Goal: Information Seeking & Learning: Learn about a topic

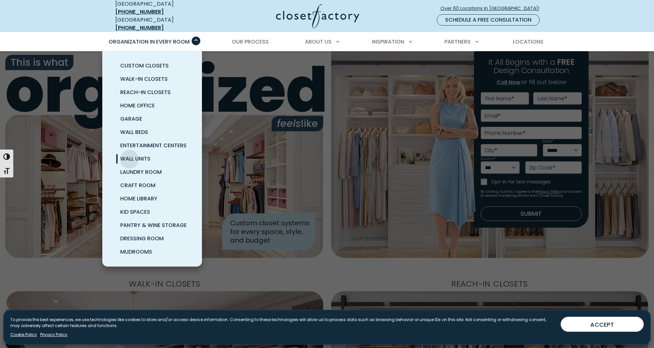
click at [130, 155] on span "Wall Units" at bounding box center [135, 159] width 30 height 8
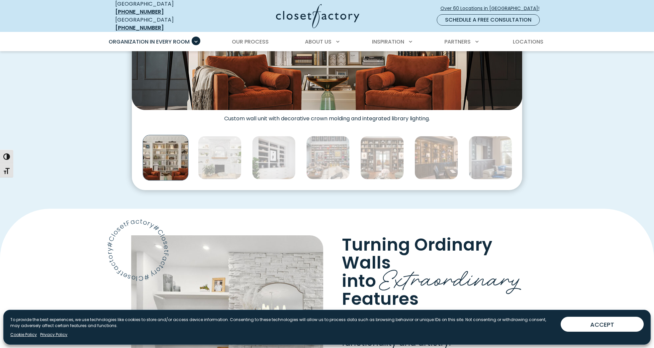
scroll to position [362, 0]
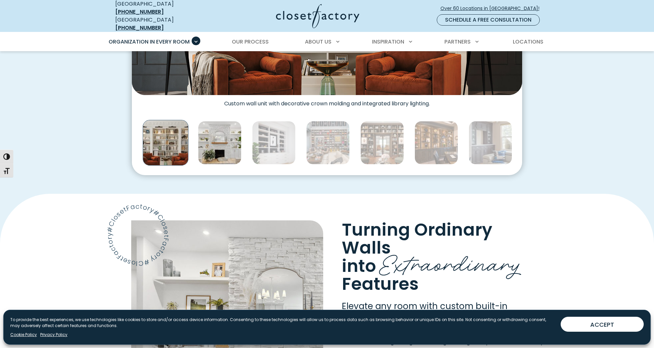
click at [212, 147] on img "Thumbnail Gallery" at bounding box center [220, 143] width 44 height 44
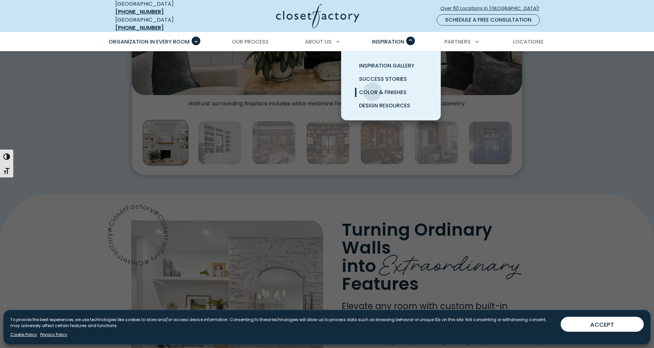
click at [373, 88] on span "Color & Finishes" at bounding box center [383, 92] width 48 height 8
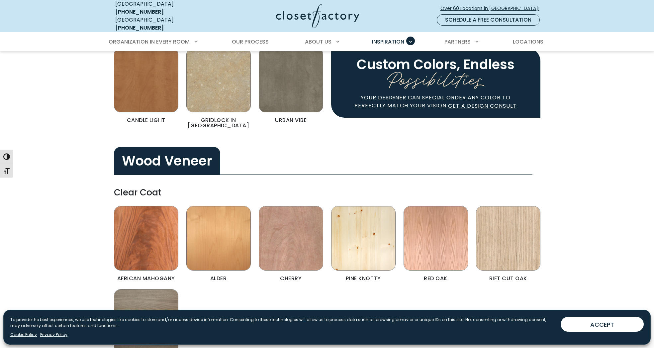
scroll to position [1184, 0]
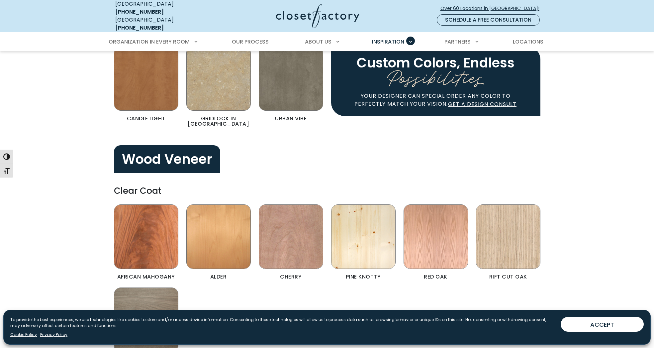
click at [145, 83] on img "Color & Finishes" at bounding box center [146, 78] width 64 height 64
click at [146, 83] on img "Color & Finishes" at bounding box center [146, 78] width 64 height 64
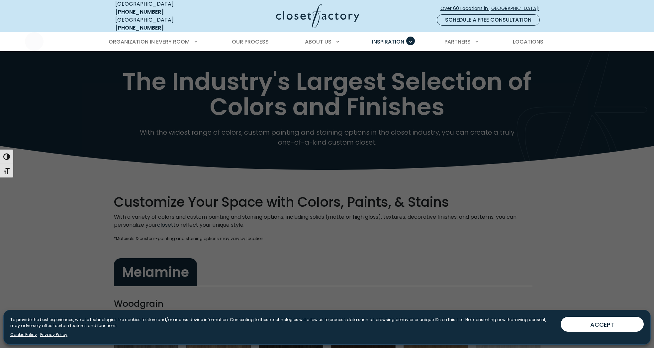
scroll to position [0, 0]
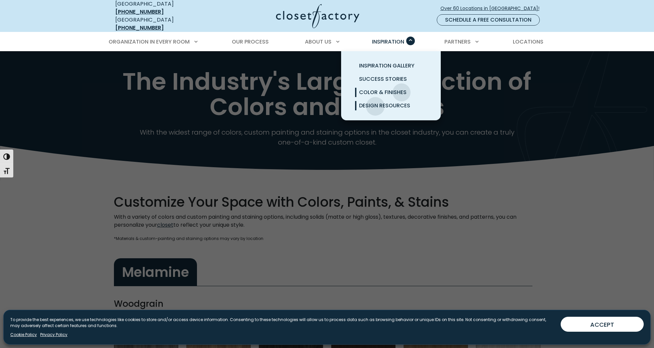
click at [376, 102] on span "Design Resources" at bounding box center [384, 106] width 51 height 8
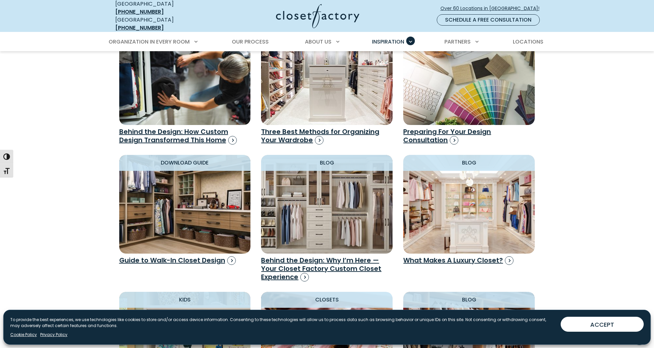
scroll to position [473, 0]
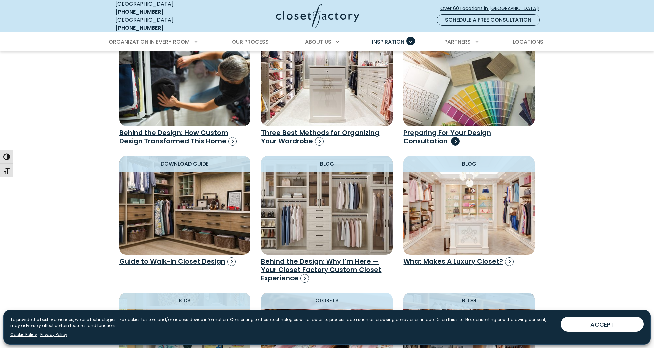
click at [419, 135] on h3 "Preparing For Your Design Consultation" at bounding box center [470, 137] width 132 height 17
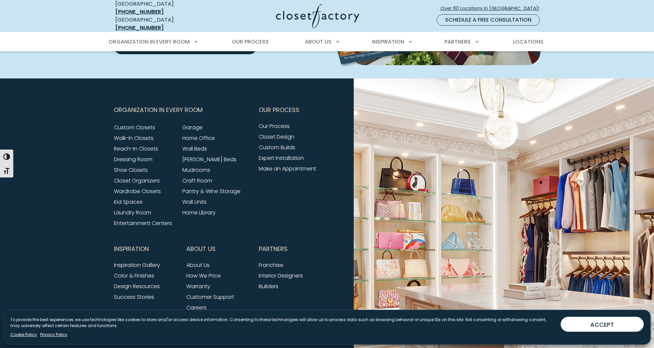
scroll to position [280, 0]
click at [193, 198] on link "Wall Units" at bounding box center [194, 202] width 24 height 8
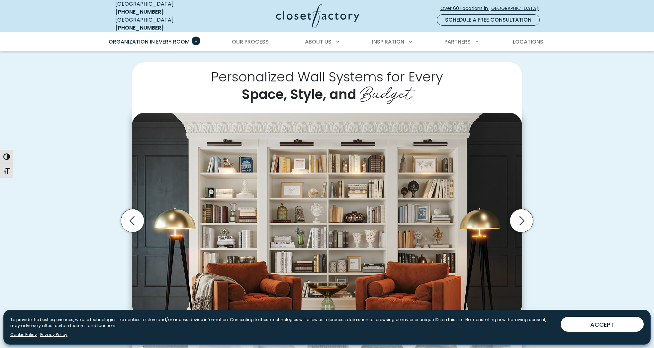
scroll to position [140, 0]
click at [516, 215] on icon "Next slide" at bounding box center [521, 220] width 23 height 23
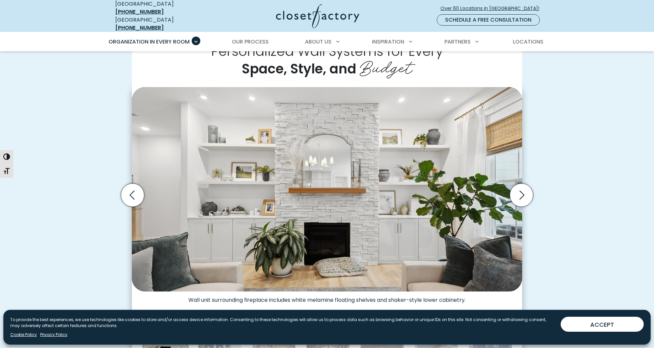
scroll to position [167, 0]
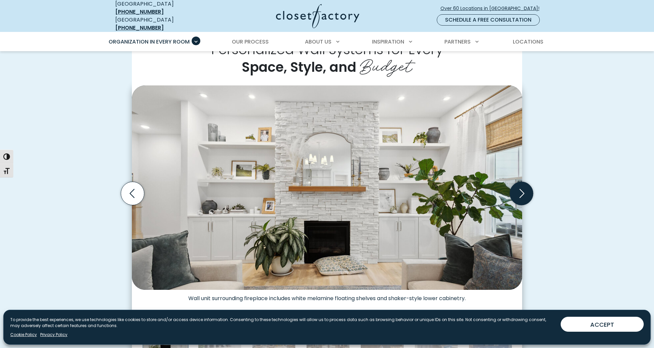
click at [521, 189] on icon "Next slide" at bounding box center [521, 193] width 23 height 23
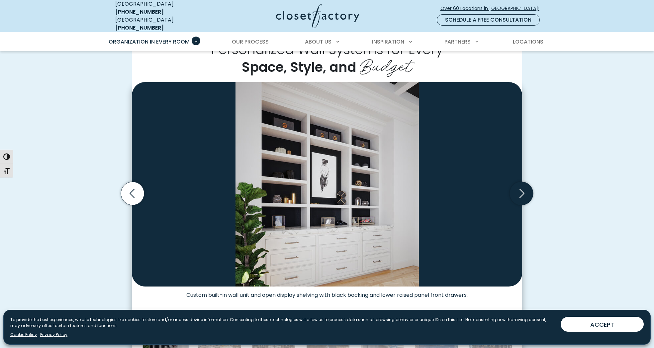
click at [521, 189] on icon "Next slide" at bounding box center [521, 193] width 23 height 23
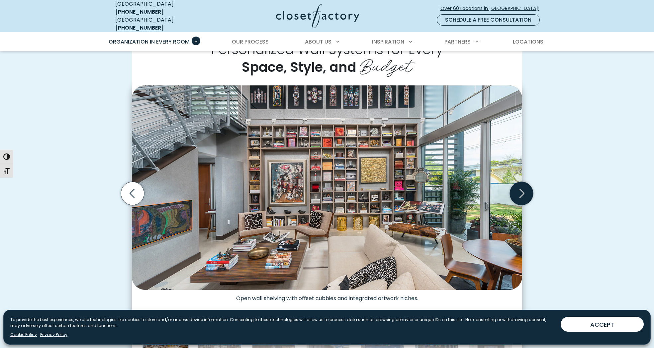
click at [521, 189] on icon "Next slide" at bounding box center [521, 193] width 23 height 23
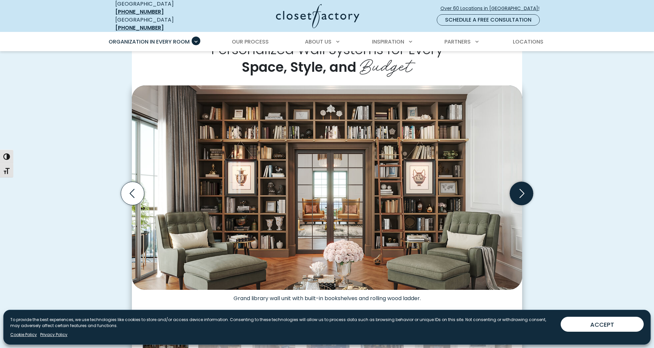
click at [521, 189] on icon "Next slide" at bounding box center [521, 193] width 23 height 23
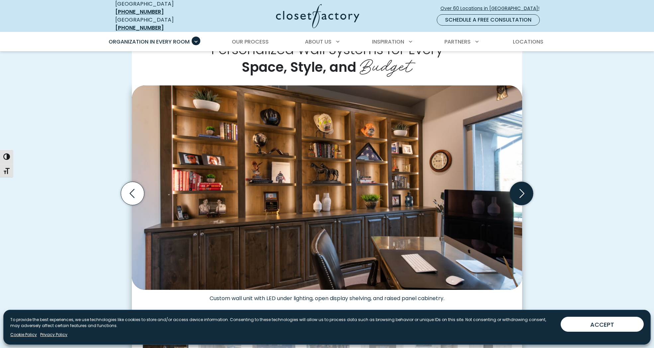
click at [521, 189] on icon "Next slide" at bounding box center [521, 193] width 23 height 23
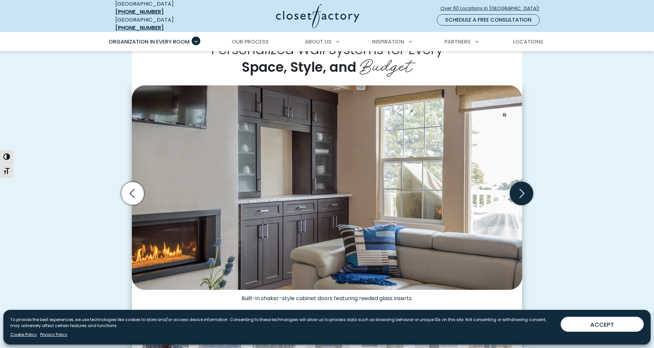
click at [521, 189] on icon "Next slide" at bounding box center [521, 193] width 23 height 23
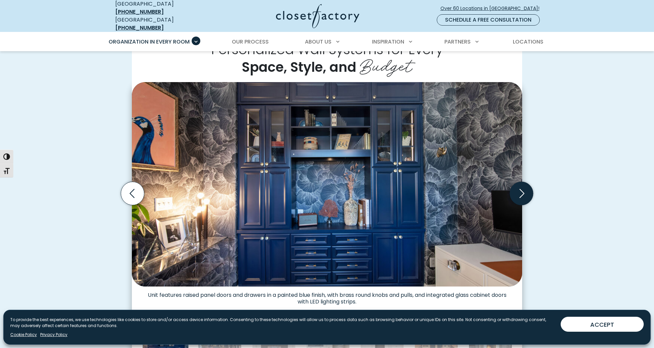
click at [521, 189] on icon "Next slide" at bounding box center [521, 193] width 23 height 23
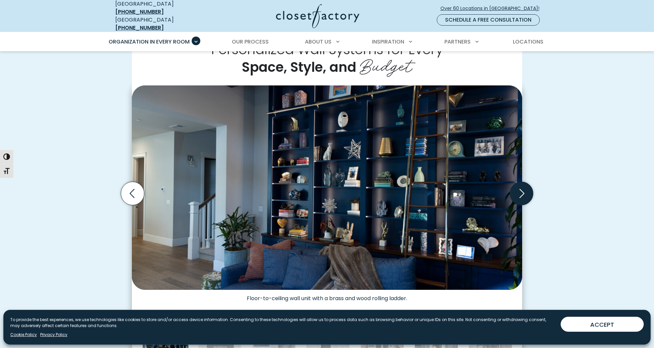
click at [521, 189] on icon "Next slide" at bounding box center [521, 193] width 23 height 23
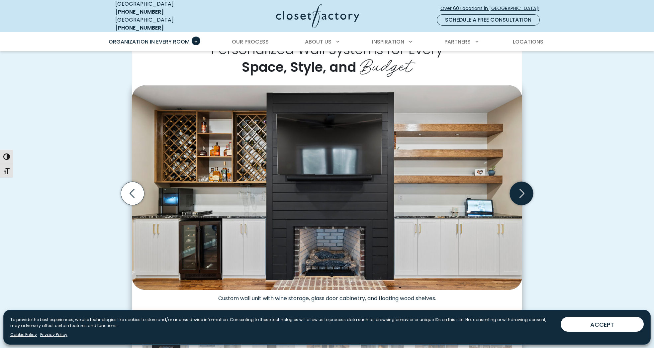
click at [521, 188] on icon "Next slide" at bounding box center [521, 193] width 23 height 23
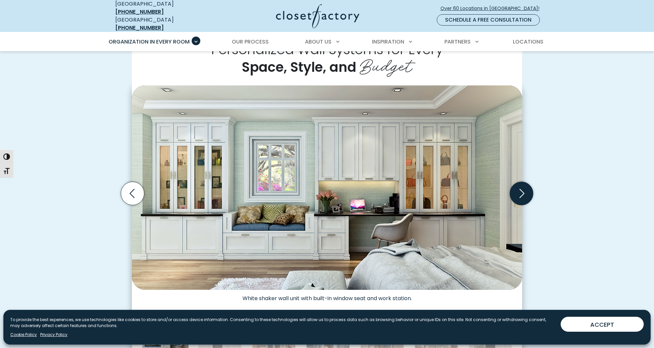
click at [521, 189] on icon "Next slide" at bounding box center [521, 193] width 23 height 23
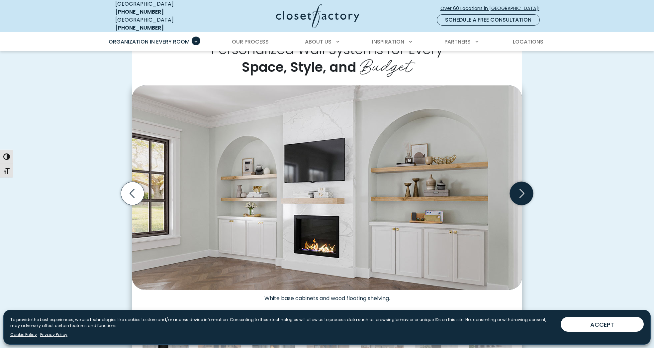
click at [521, 189] on icon "Next slide" at bounding box center [521, 193] width 23 height 23
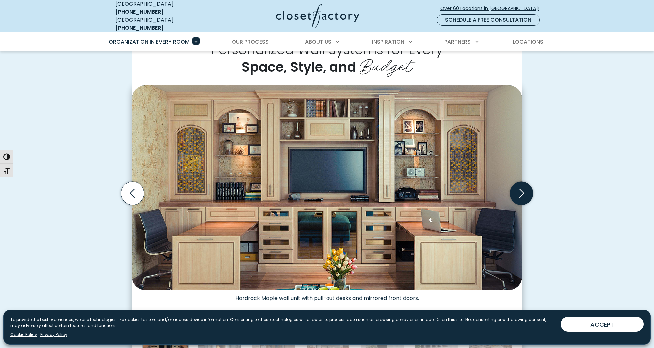
click at [521, 189] on icon "Next slide" at bounding box center [521, 193] width 23 height 23
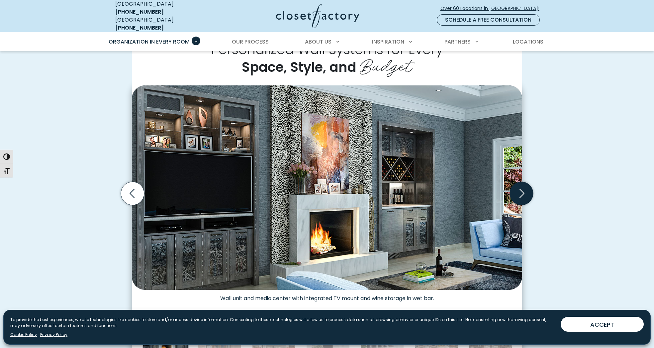
click at [521, 189] on icon "Next slide" at bounding box center [521, 193] width 23 height 23
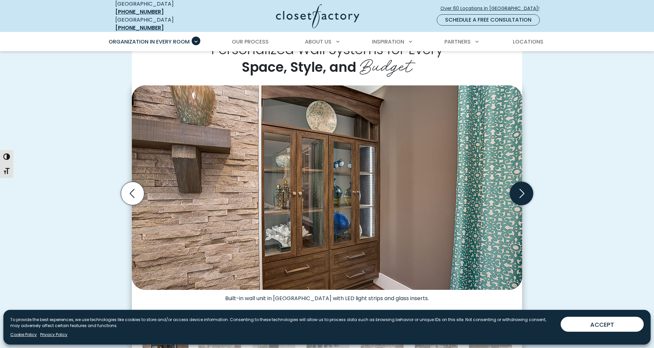
click at [521, 189] on icon "Next slide" at bounding box center [521, 193] width 23 height 23
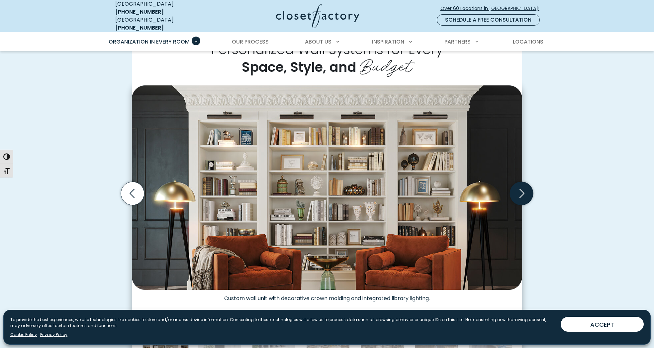
click at [521, 189] on icon "Next slide" at bounding box center [521, 193] width 23 height 23
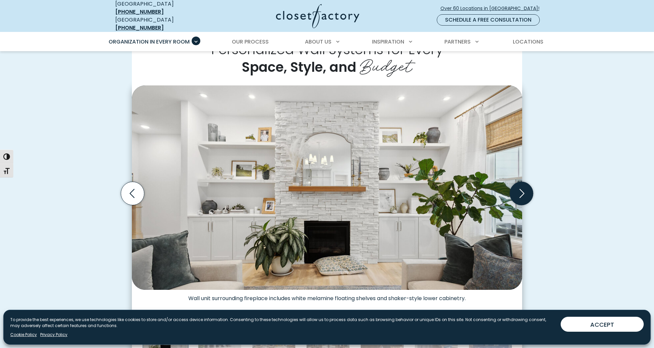
click at [521, 189] on icon "Next slide" at bounding box center [521, 193] width 23 height 23
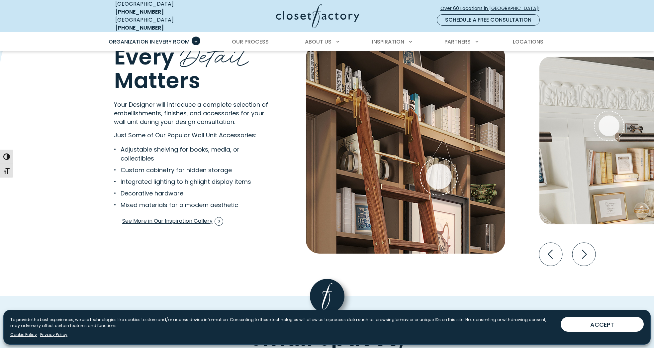
scroll to position [1280, 0]
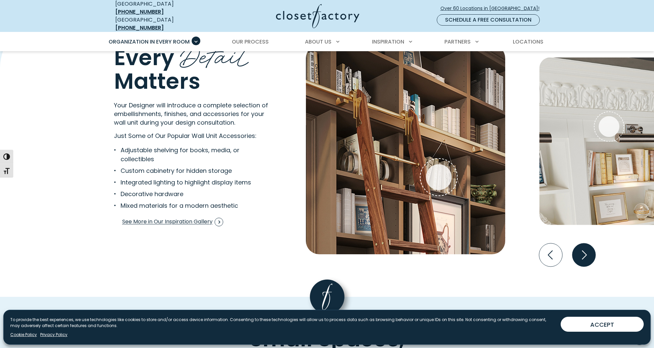
click at [585, 248] on icon "Next slide" at bounding box center [583, 254] width 23 height 23
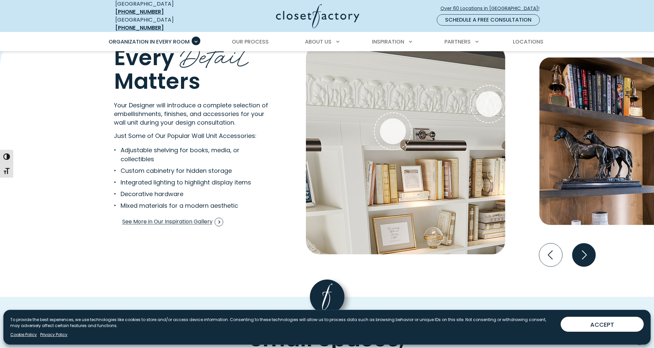
click at [584, 246] on icon "Next slide" at bounding box center [583, 254] width 23 height 23
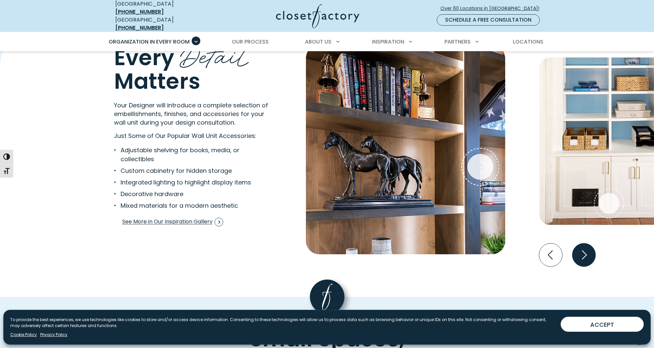
click at [584, 246] on icon "Next slide" at bounding box center [583, 254] width 23 height 23
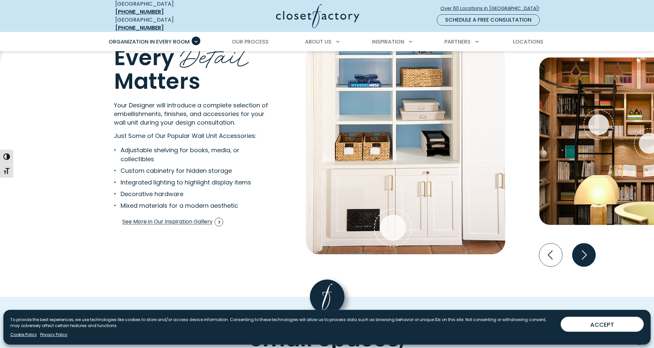
click at [584, 246] on icon "Next slide" at bounding box center [583, 254] width 23 height 23
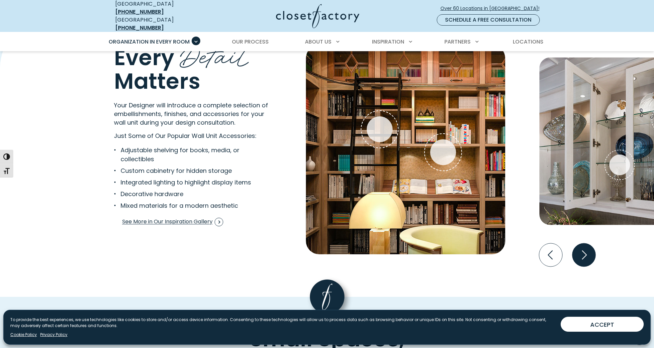
click at [584, 246] on icon "Next slide" at bounding box center [583, 254] width 23 height 23
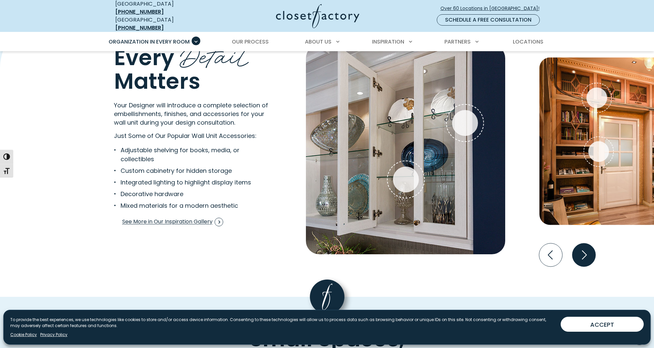
click at [584, 246] on icon "Next slide" at bounding box center [583, 254] width 23 height 23
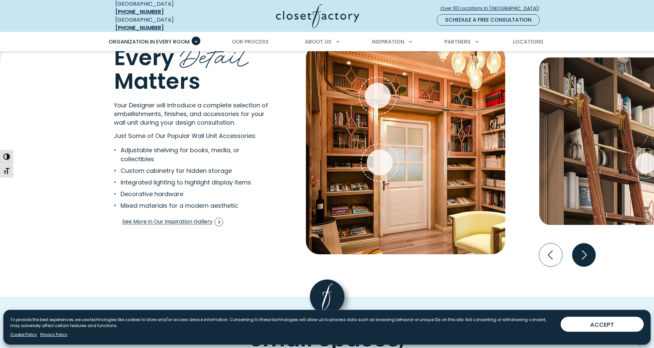
click at [584, 246] on icon "Next slide" at bounding box center [583, 254] width 23 height 23
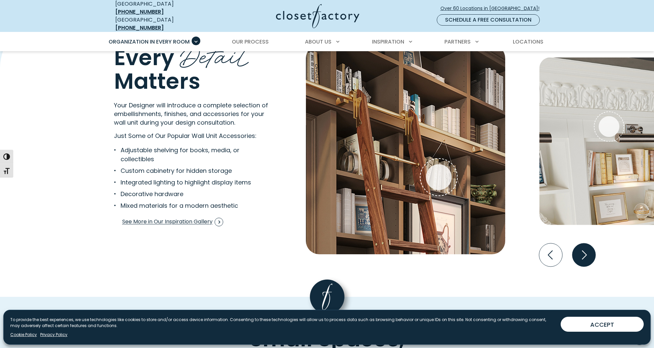
click at [584, 246] on icon "Next slide" at bounding box center [583, 254] width 23 height 23
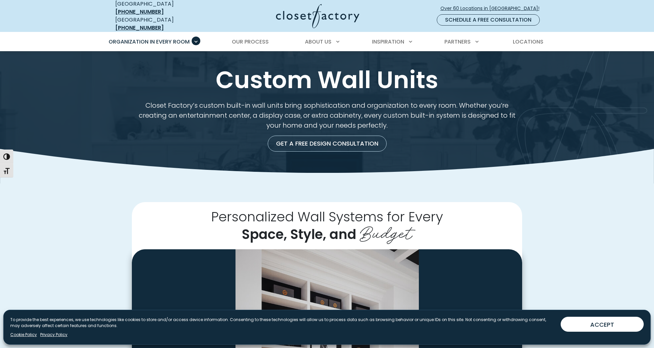
scroll to position [0, 0]
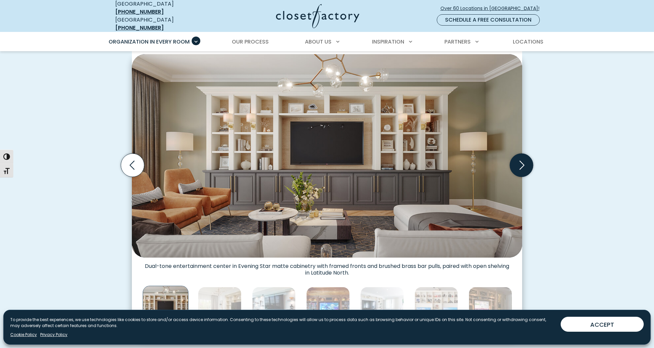
scroll to position [196, 0]
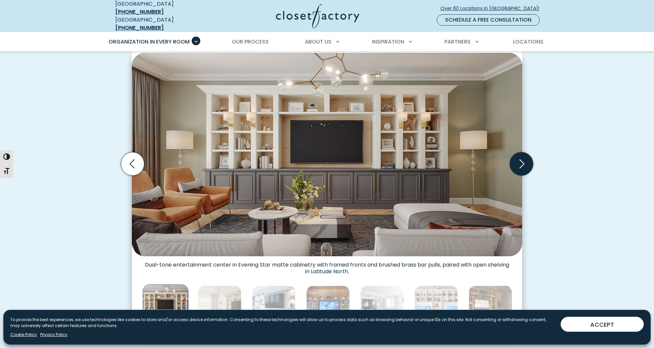
click at [527, 160] on icon "Next slide" at bounding box center [521, 163] width 23 height 23
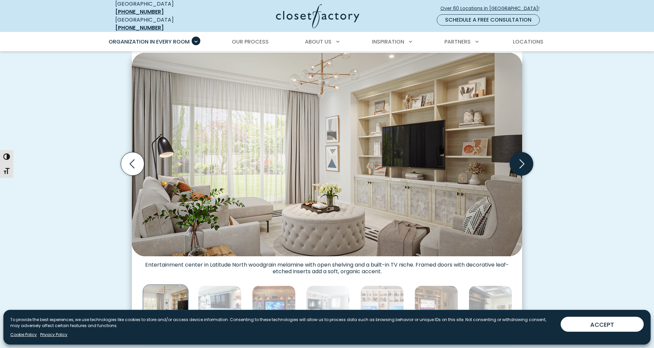
click at [527, 160] on icon "Next slide" at bounding box center [521, 163] width 23 height 23
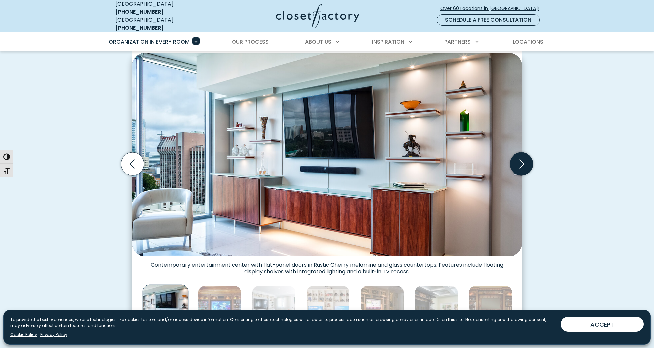
click at [527, 160] on icon "Next slide" at bounding box center [521, 163] width 23 height 23
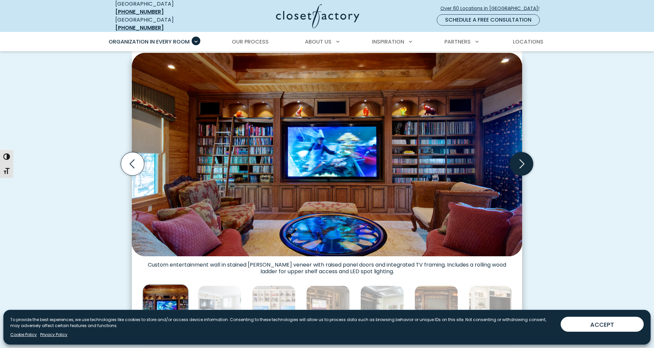
click at [527, 160] on icon "Next slide" at bounding box center [521, 163] width 23 height 23
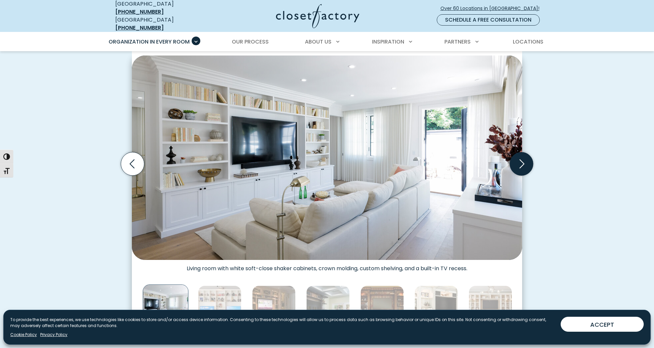
click at [527, 160] on icon "Next slide" at bounding box center [521, 163] width 23 height 23
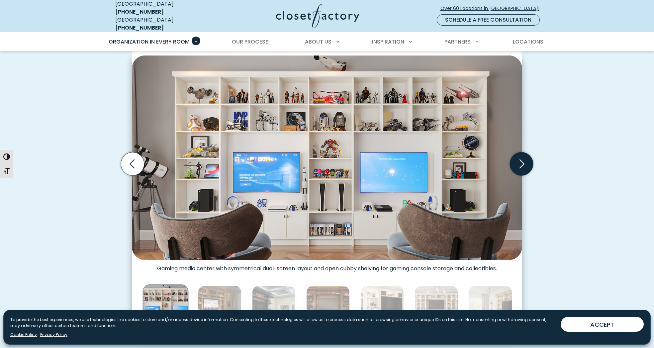
click at [527, 160] on icon "Next slide" at bounding box center [521, 163] width 23 height 23
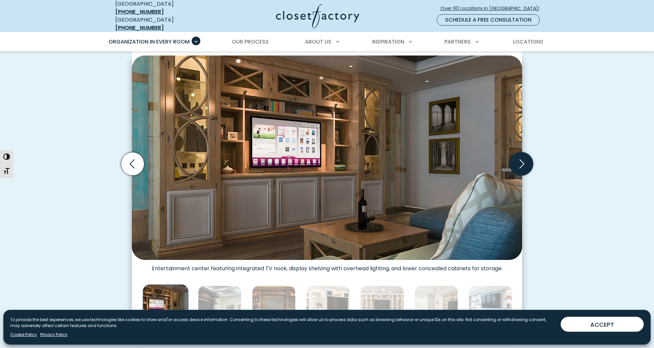
click at [520, 160] on icon "Next slide" at bounding box center [521, 163] width 23 height 23
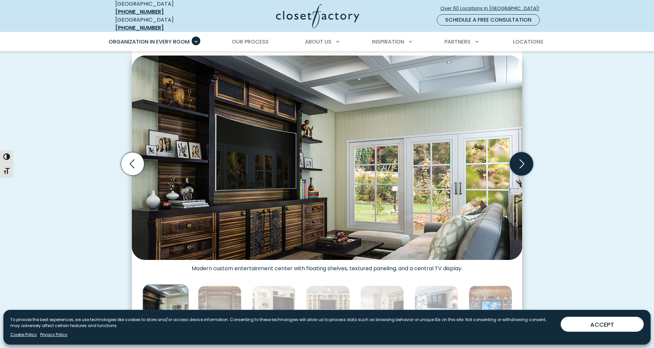
click at [520, 160] on icon "Next slide" at bounding box center [521, 163] width 23 height 23
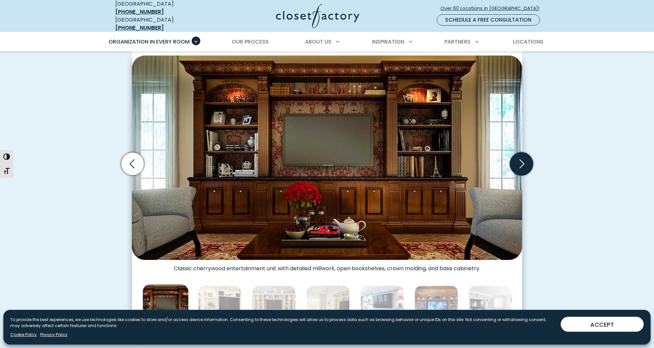
click at [520, 160] on icon "Next slide" at bounding box center [521, 163] width 23 height 23
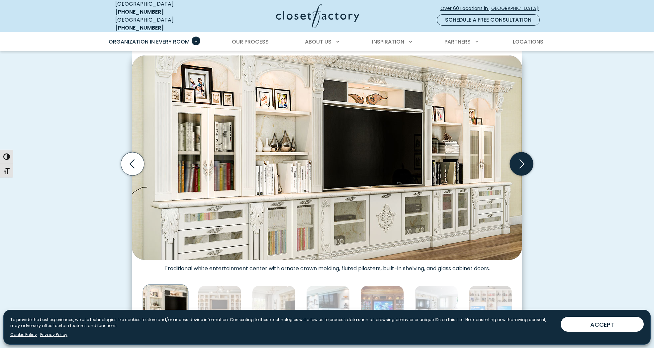
click at [520, 160] on icon "Next slide" at bounding box center [521, 163] width 23 height 23
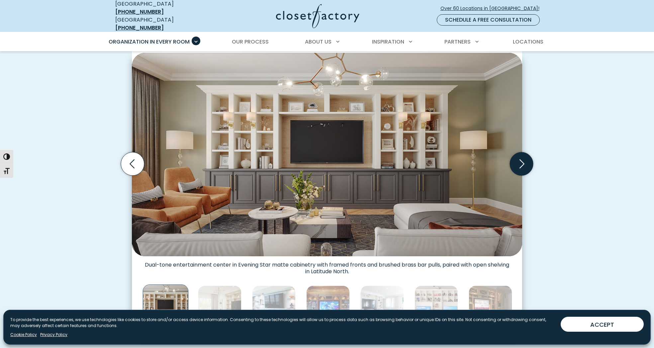
click at [520, 160] on icon "Next slide" at bounding box center [521, 163] width 23 height 23
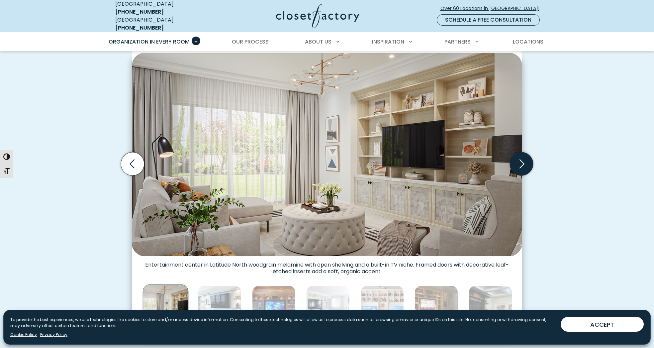
click at [520, 160] on icon "Next slide" at bounding box center [521, 163] width 23 height 23
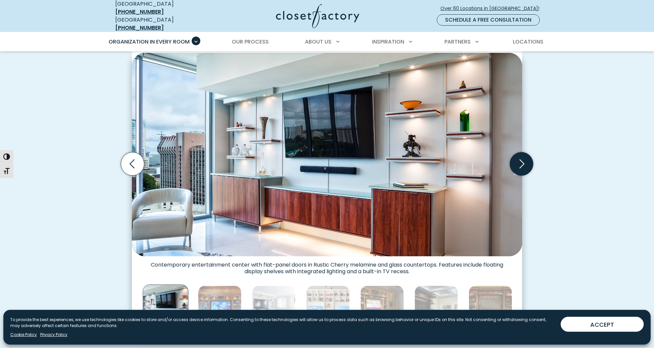
click at [520, 160] on icon "Next slide" at bounding box center [521, 163] width 23 height 23
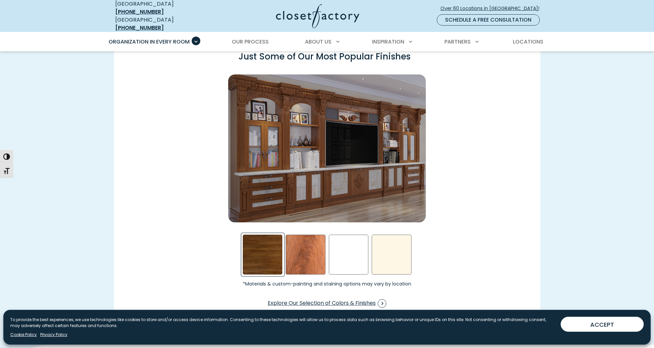
scroll to position [951, 0]
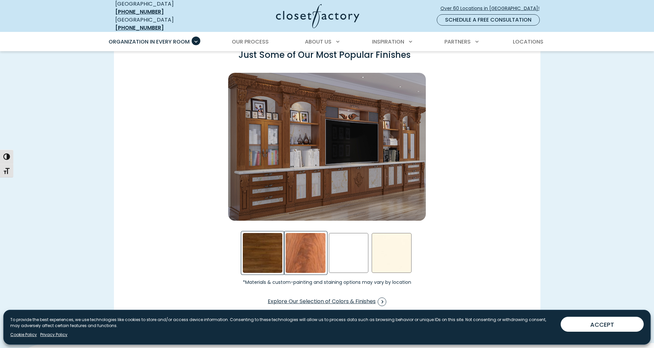
click at [308, 245] on div "African Mahogany Swatch" at bounding box center [306, 253] width 40 height 40
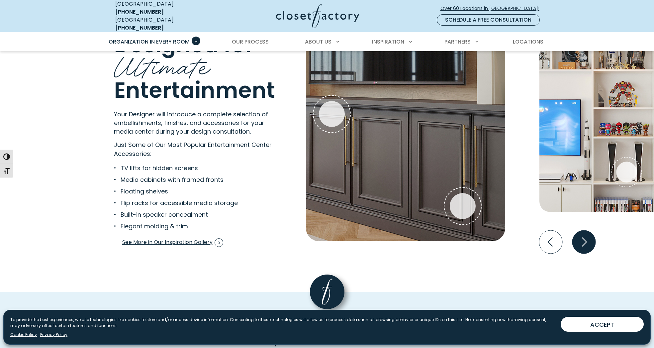
scroll to position [1289, 0]
click at [581, 233] on icon "Next slide" at bounding box center [583, 241] width 23 height 23
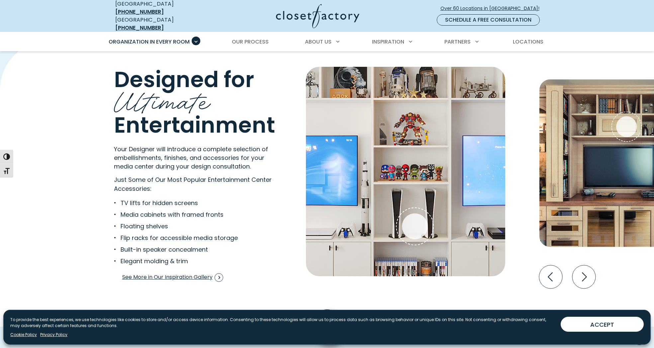
scroll to position [1253, 0]
click at [590, 272] on icon "Next slide" at bounding box center [583, 277] width 23 height 23
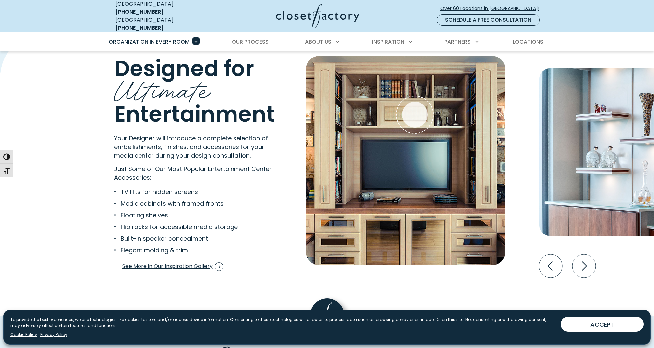
scroll to position [1278, 0]
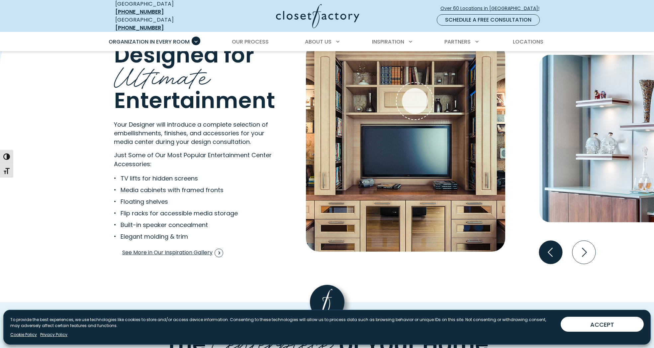
click at [547, 250] on icon "Previous slide" at bounding box center [550, 252] width 23 height 23
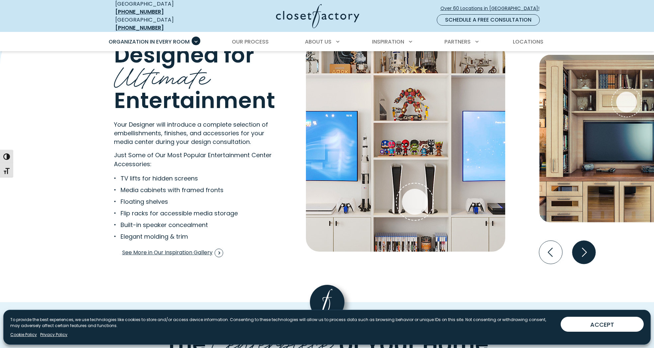
click at [588, 252] on icon "Next slide" at bounding box center [583, 252] width 23 height 23
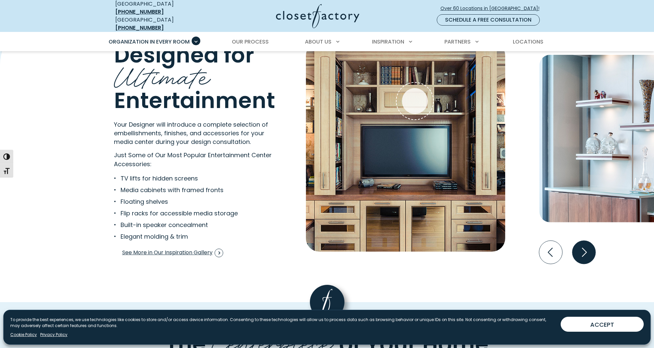
click at [588, 252] on icon "Next slide" at bounding box center [583, 252] width 23 height 23
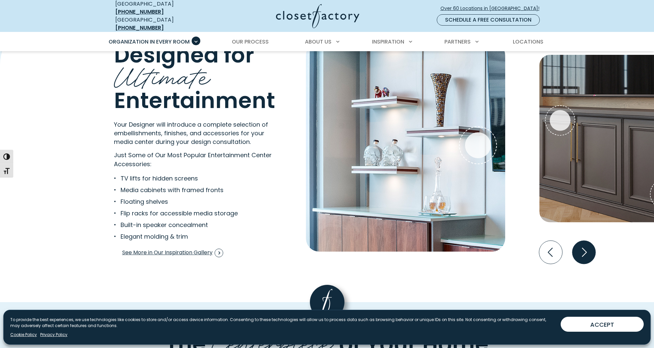
click at [582, 246] on icon "Next slide" at bounding box center [583, 252] width 23 height 23
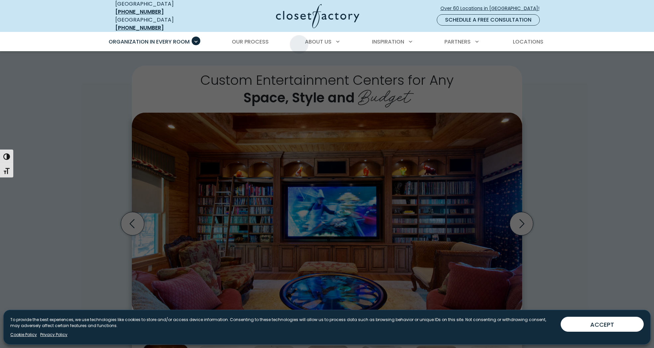
scroll to position [135, 0]
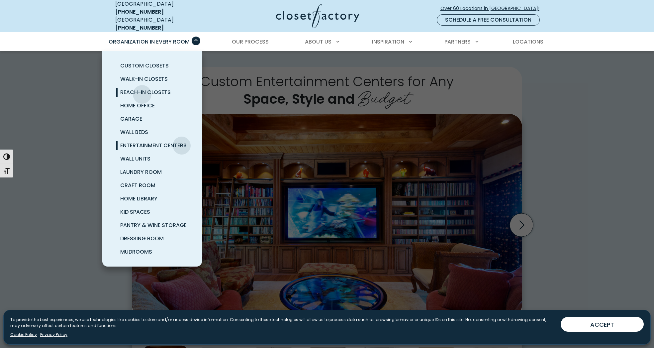
click at [142, 89] on span "Reach-In Closets" at bounding box center [145, 92] width 51 height 8
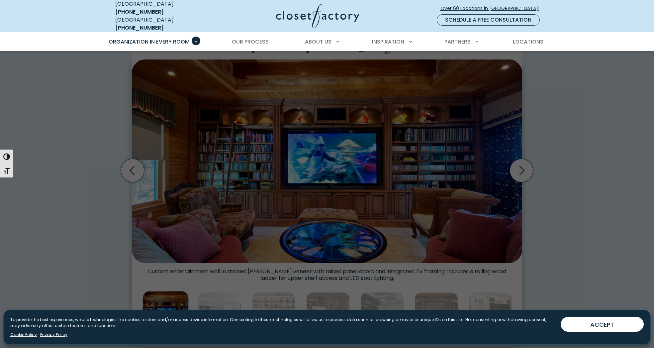
scroll to position [191, 0]
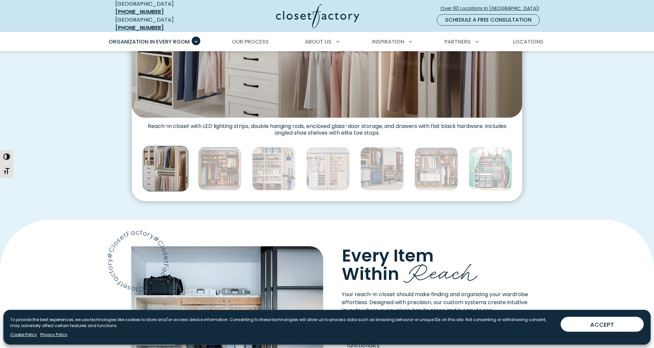
scroll to position [347, 0]
